Goal: Information Seeking & Learning: Learn about a topic

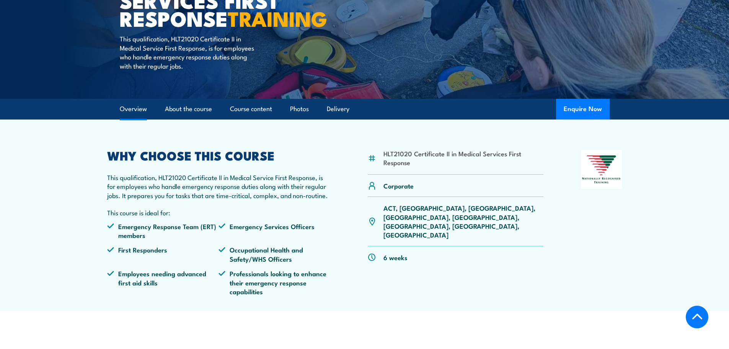
scroll to position [153, 0]
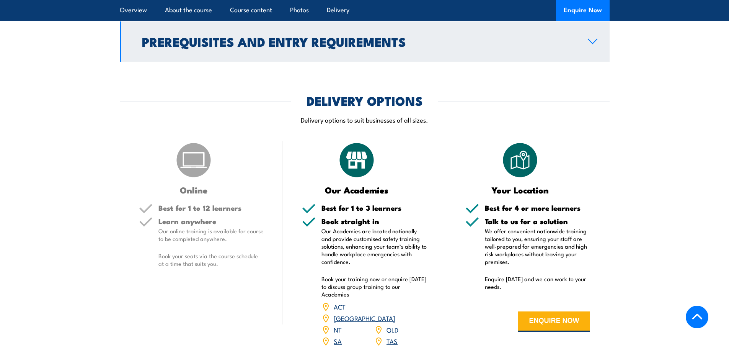
click at [254, 47] on h2 "Prerequisites and Entry Requirements" at bounding box center [359, 41] width 434 height 11
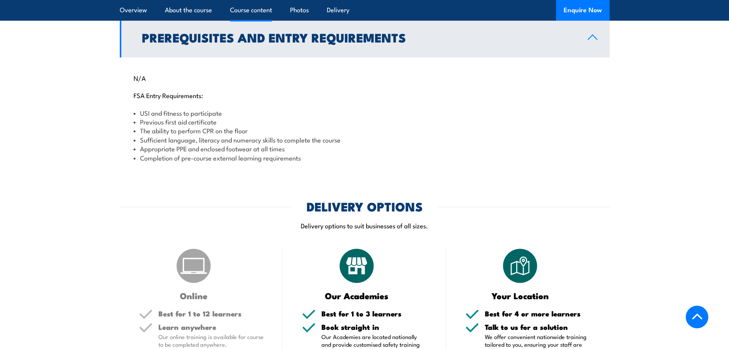
scroll to position [765, 0]
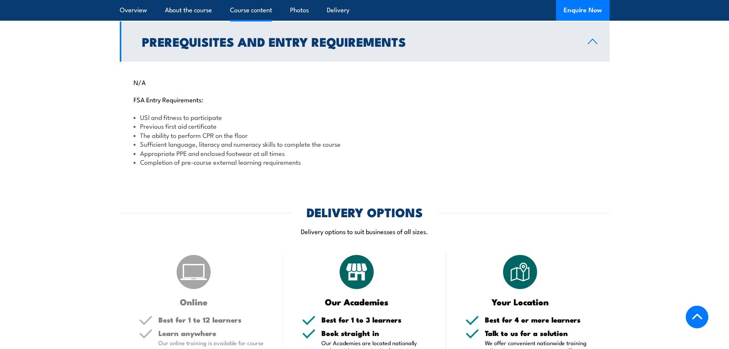
click at [254, 47] on h2 "Prerequisites and Entry Requirements" at bounding box center [359, 41] width 434 height 11
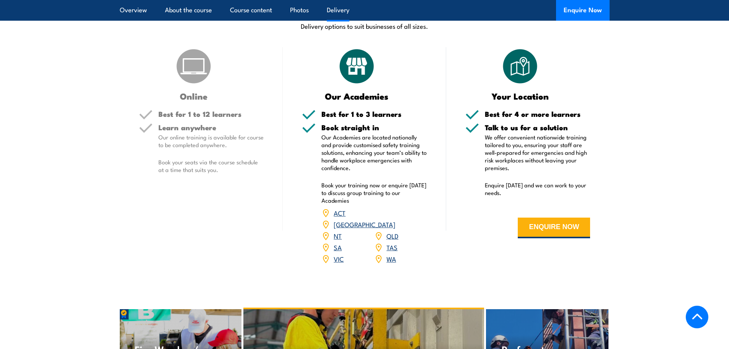
scroll to position [880, 0]
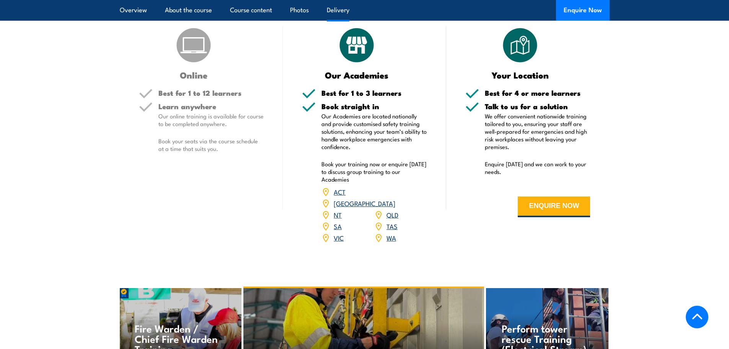
click at [395, 207] on link "[GEOGRAPHIC_DATA]" at bounding box center [365, 202] width 62 height 9
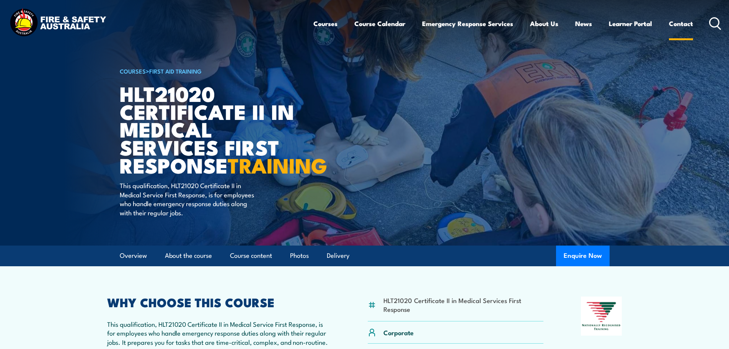
click at [678, 23] on link "Contact" at bounding box center [681, 23] width 24 height 20
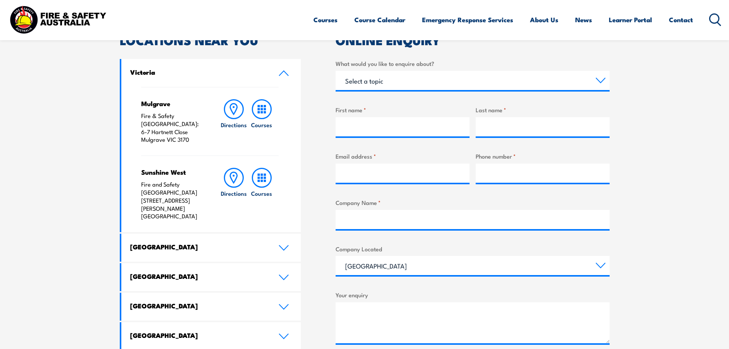
scroll to position [268, 0]
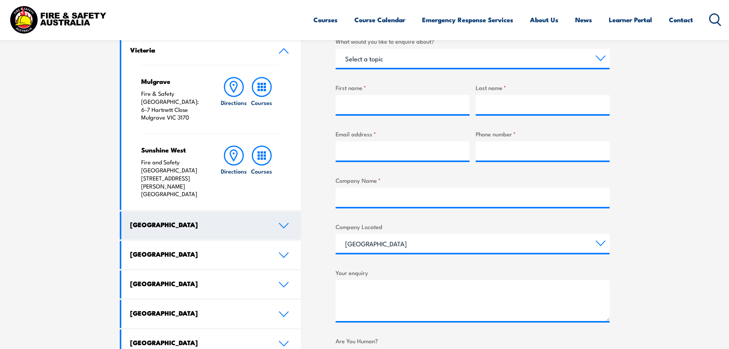
click at [233, 211] on link "New South Wales" at bounding box center [211, 225] width 180 height 28
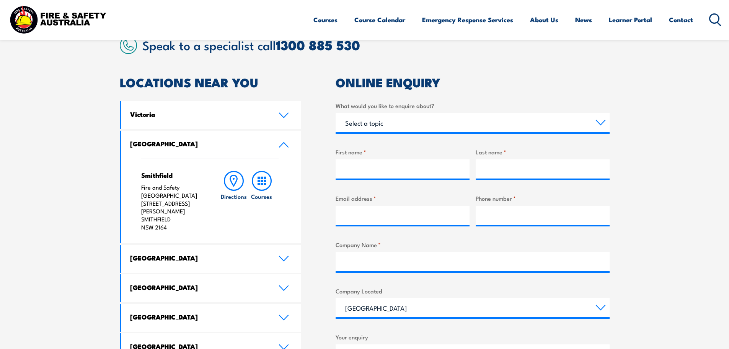
scroll to position [191, 0]
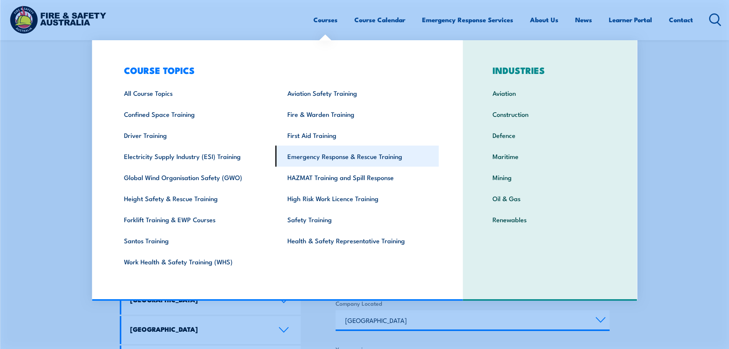
click at [353, 158] on link "Emergency Response & Rescue Training" at bounding box center [357, 155] width 163 height 21
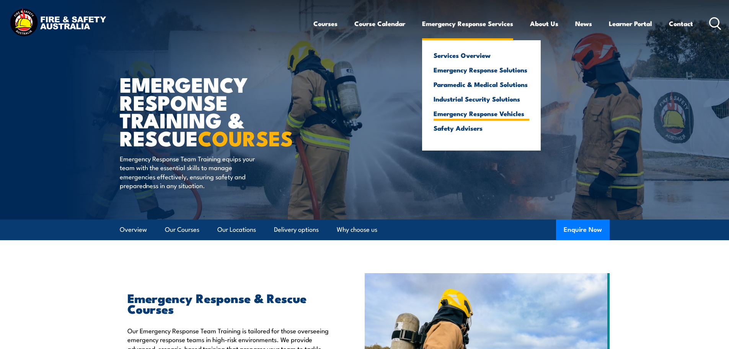
click at [492, 113] on link "Emergency Response Vehicles" at bounding box center [482, 113] width 96 height 7
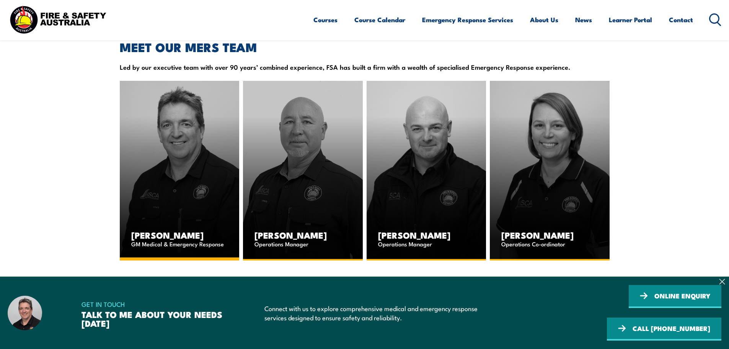
scroll to position [957, 0]
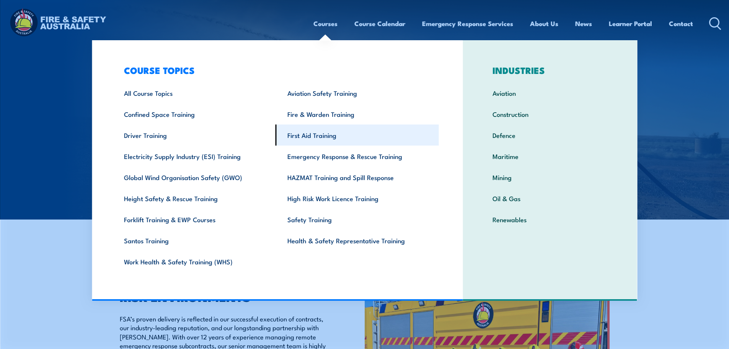
click at [316, 135] on link "First Aid Training" at bounding box center [357, 134] width 163 height 21
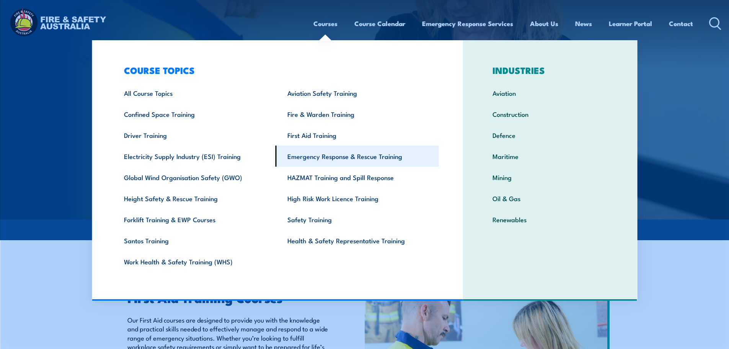
click at [347, 157] on link "Emergency Response & Rescue Training" at bounding box center [357, 155] width 163 height 21
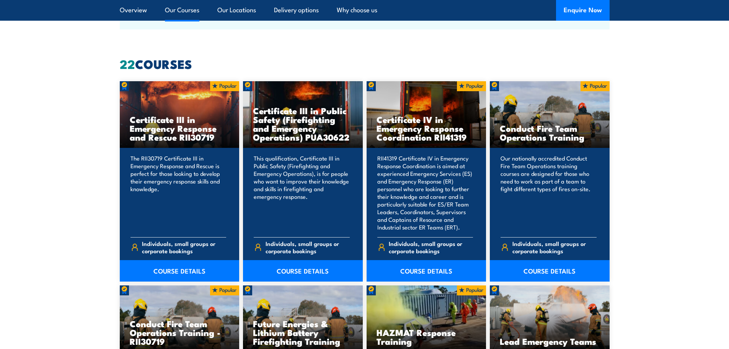
scroll to position [574, 0]
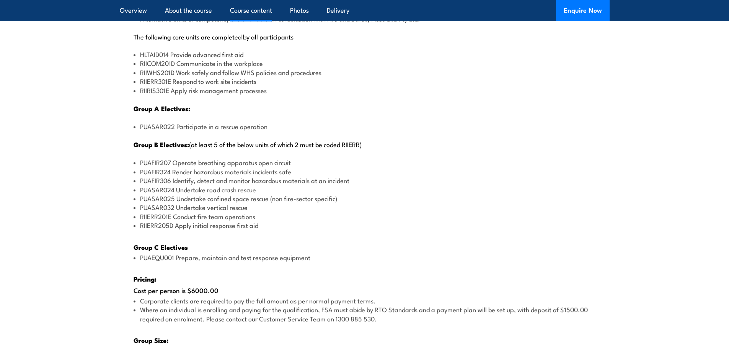
scroll to position [957, 0]
